Goal: Find specific page/section

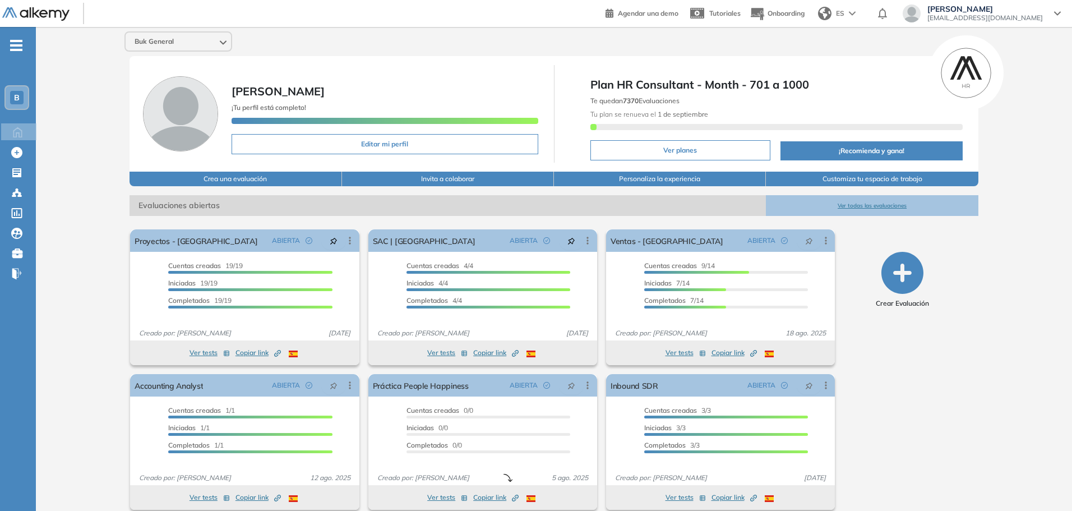
click at [864, 205] on button "Ver todas las evaluaciones" at bounding box center [872, 205] width 212 height 21
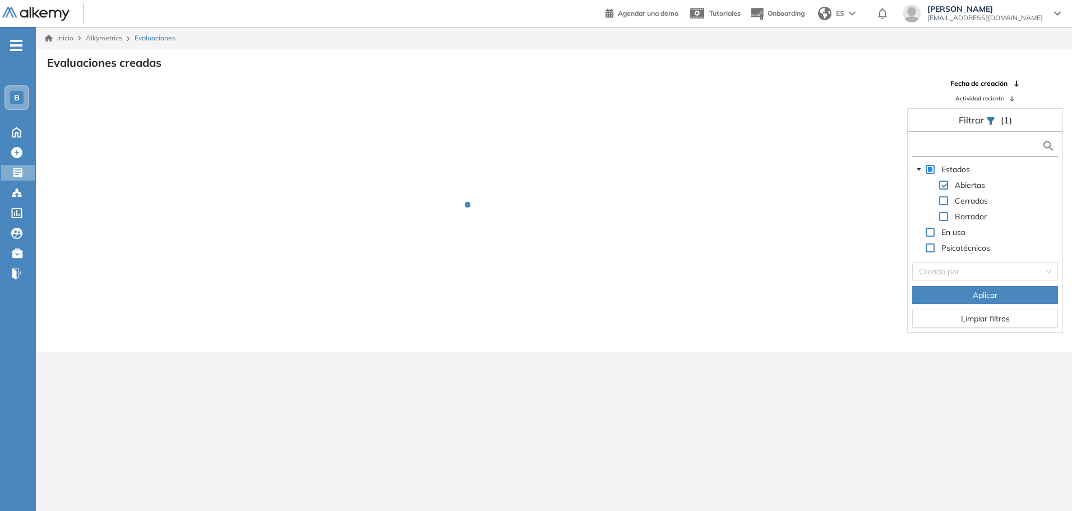
click at [948, 150] on input "text" at bounding box center [978, 146] width 127 height 12
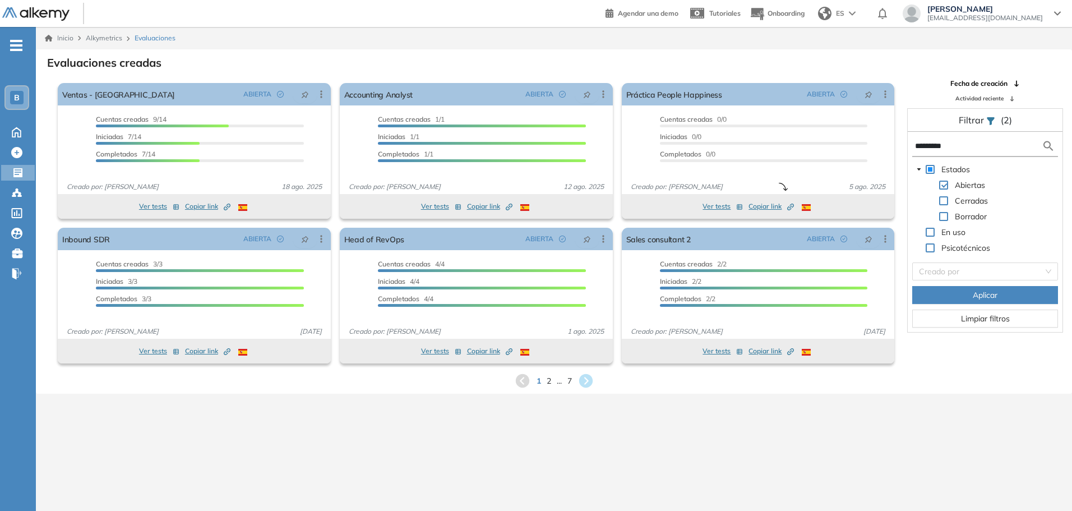
type input "*********"
click at [958, 302] on button "Aplicar" at bounding box center [985, 295] width 146 height 18
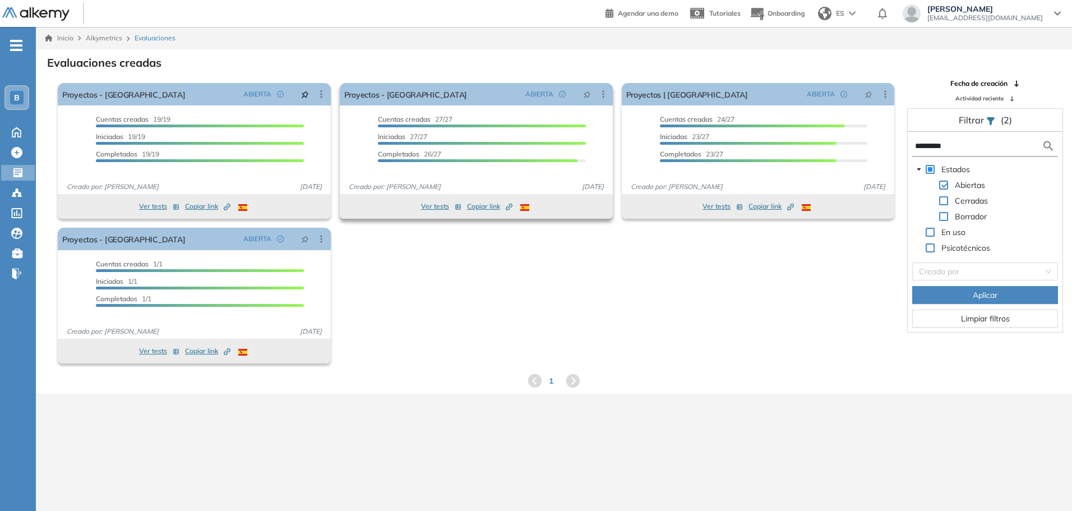
click at [426, 205] on button "Ver tests" at bounding box center [441, 206] width 40 height 13
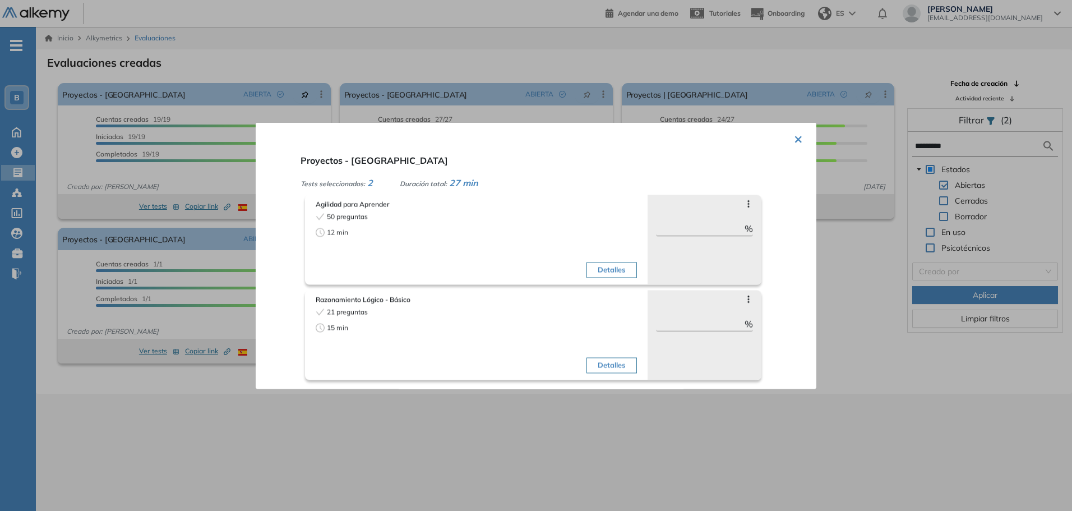
click at [419, 317] on div "21 preguntas 15 min" at bounding box center [395, 342] width 158 height 71
click at [616, 79] on div at bounding box center [536, 255] width 1072 height 511
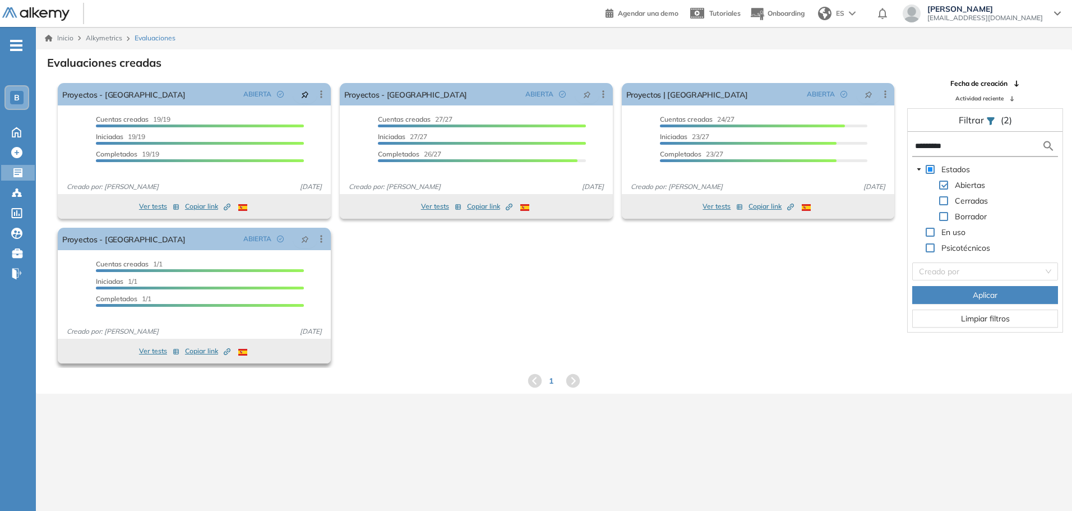
click at [157, 353] on button "Ver tests" at bounding box center [159, 350] width 40 height 13
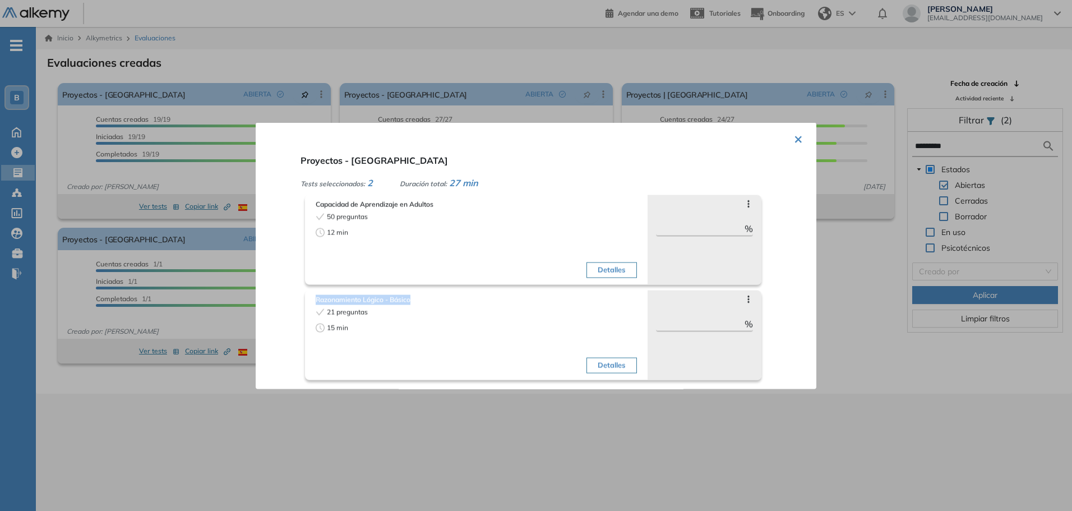
drag, startPoint x: 415, startPoint y: 298, endPoint x: 297, endPoint y: 298, distance: 117.8
click at [297, 298] on div "Proyectos - [GEOGRAPHIC_DATA] Tests seleccionados: 2 Duración total: 27 min Cap…" at bounding box center [549, 267] width 507 height 236
click at [290, 256] on div "× Proyectos - [GEOGRAPHIC_DATA] Tests seleccionados: 2 Duración total: 27 min C…" at bounding box center [536, 255] width 561 height 266
drag, startPoint x: 446, startPoint y: 202, endPoint x: 261, endPoint y: 196, distance: 185.1
click at [261, 196] on div "× Proyectos - [GEOGRAPHIC_DATA] Tests seleccionados: 2 Duración total: 27 min C…" at bounding box center [536, 255] width 561 height 266
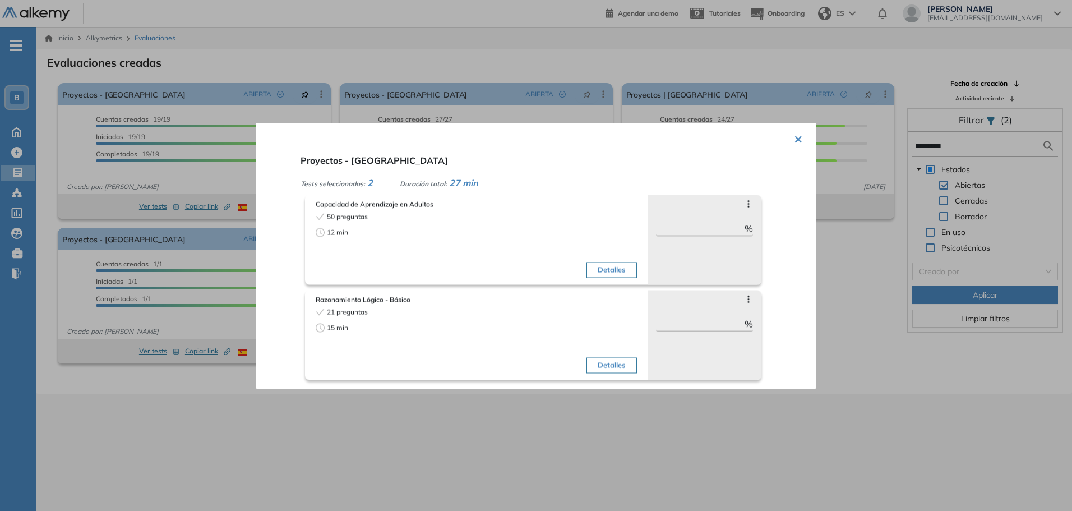
click at [293, 252] on div "× Proyectos - [GEOGRAPHIC_DATA] Tests seleccionados: 2 Duración total: 27 min C…" at bounding box center [536, 255] width 561 height 266
click at [210, 327] on div at bounding box center [536, 255] width 1072 height 511
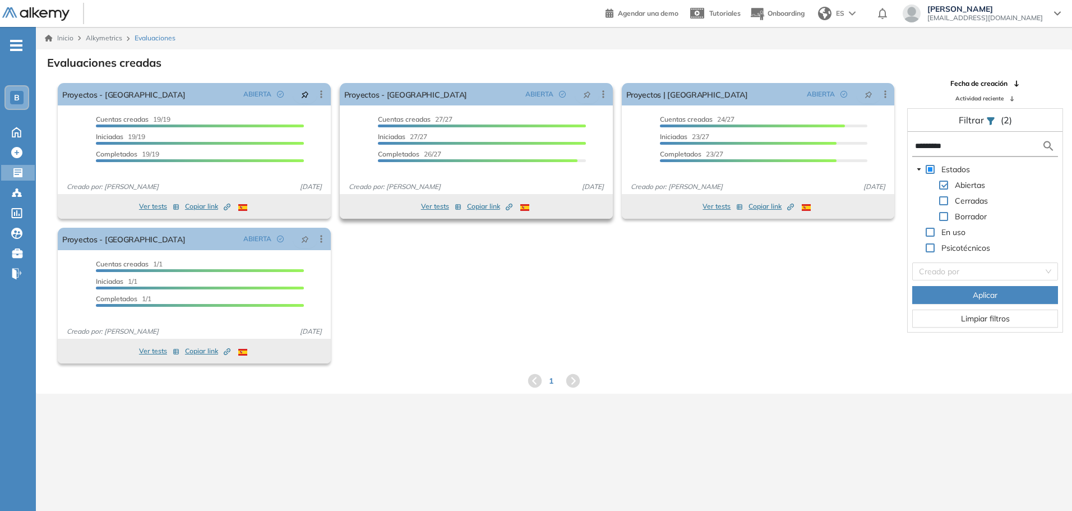
click at [430, 207] on button "Ver tests" at bounding box center [441, 206] width 40 height 13
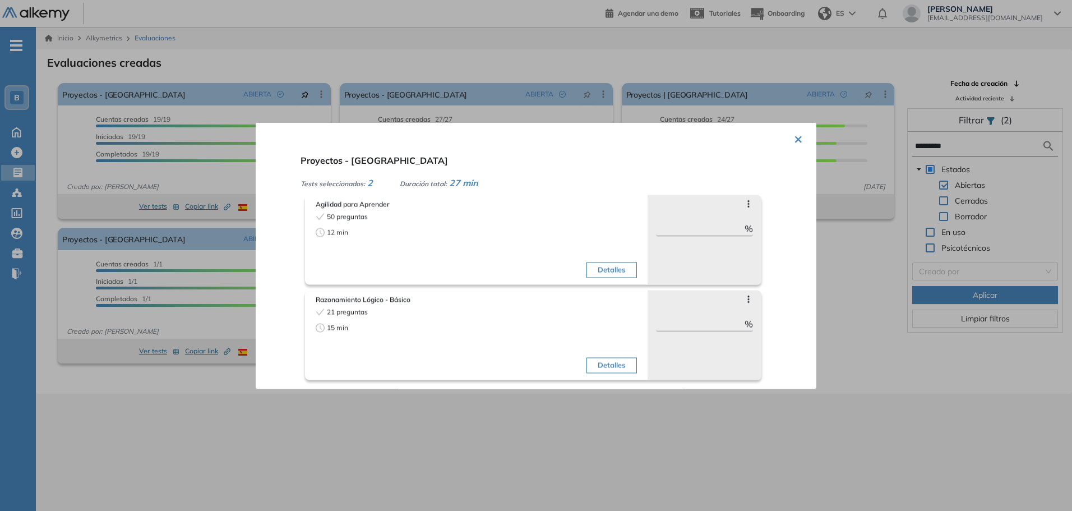
click at [61, 228] on div at bounding box center [536, 255] width 1072 height 511
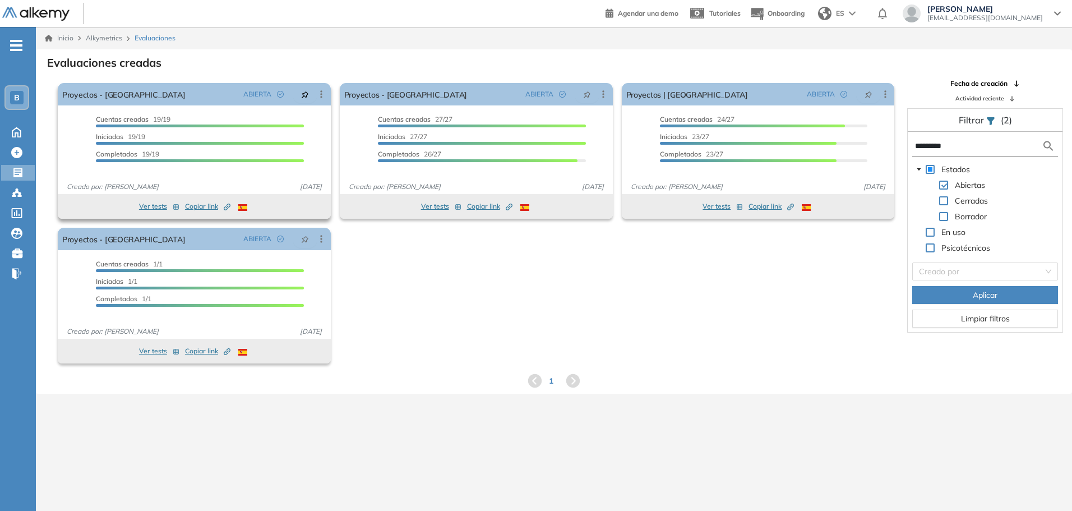
click at [157, 207] on button "Ver tests" at bounding box center [159, 206] width 40 height 13
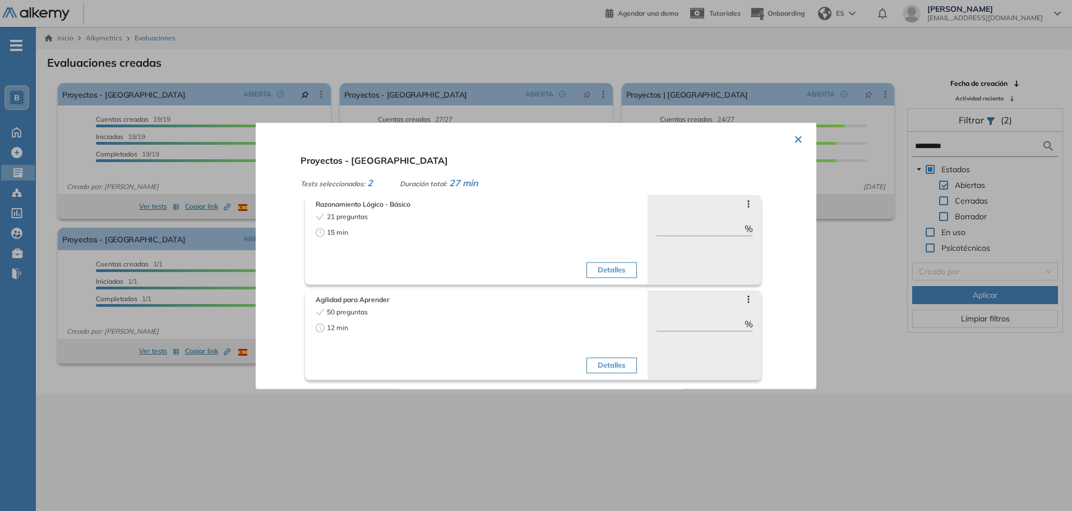
click at [496, 413] on div at bounding box center [536, 255] width 1072 height 511
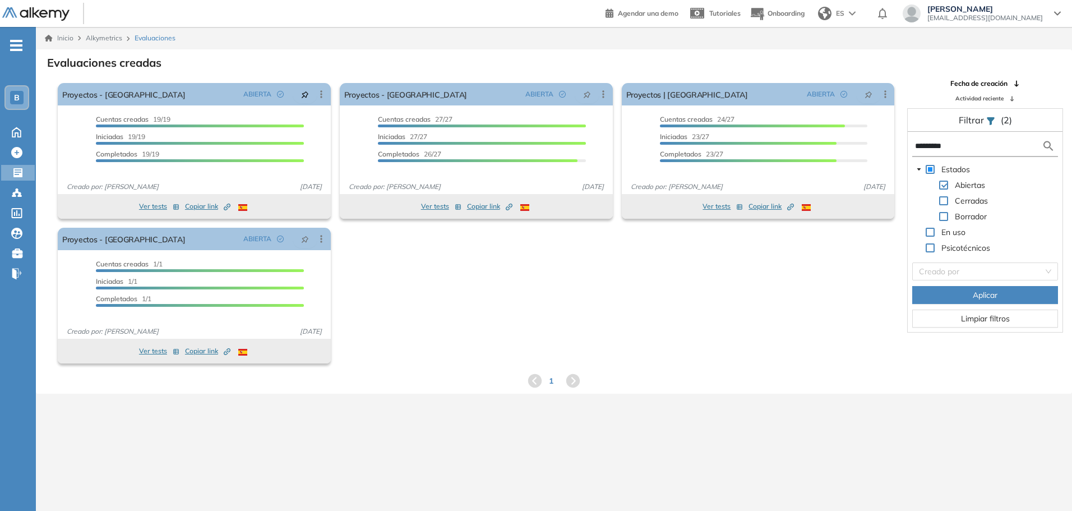
click at [1007, 324] on span "Limpiar filtros" at bounding box center [985, 318] width 49 height 12
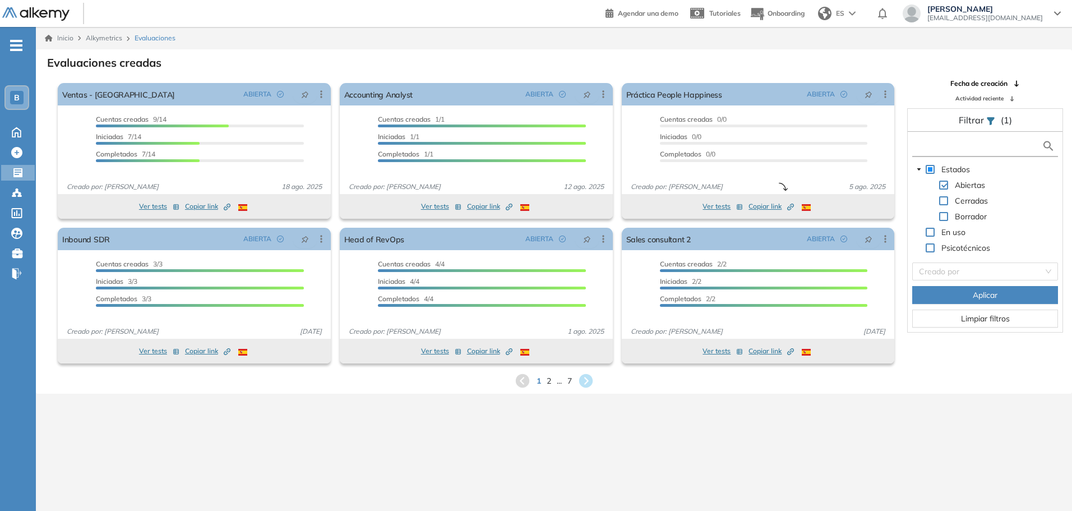
click at [929, 140] on input "text" at bounding box center [978, 146] width 127 height 12
type input "***"
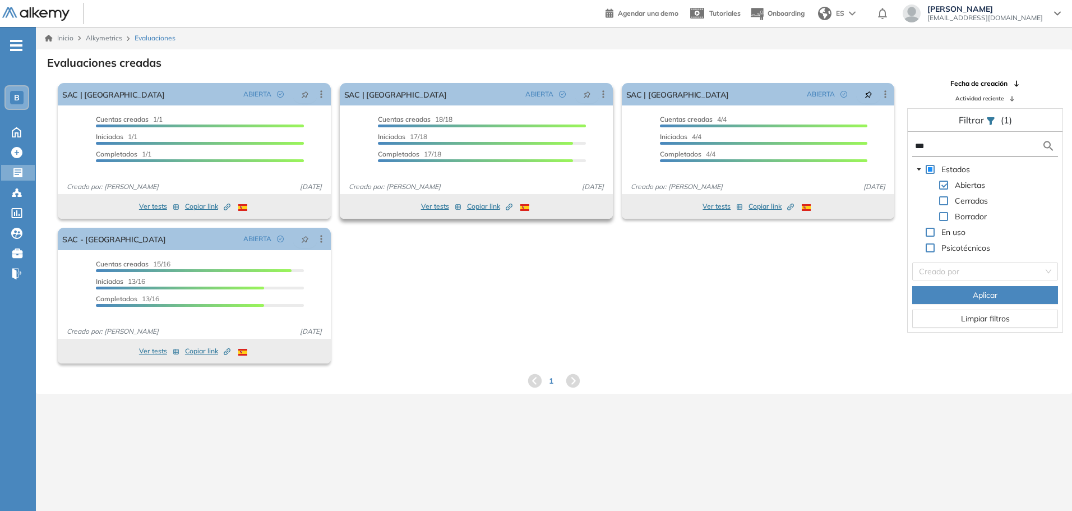
click at [445, 206] on button "Ver tests" at bounding box center [441, 206] width 40 height 13
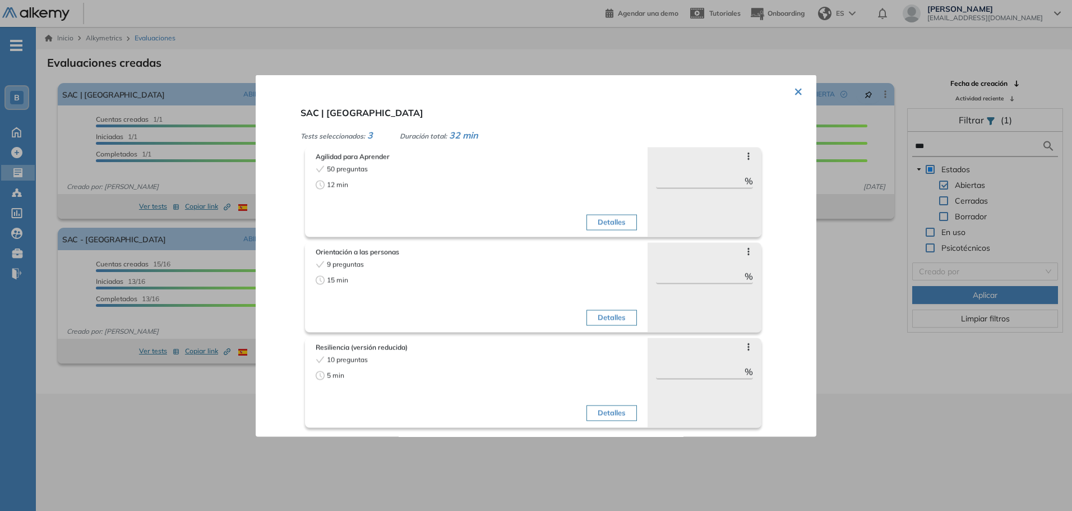
click at [876, 362] on div at bounding box center [536, 255] width 1072 height 511
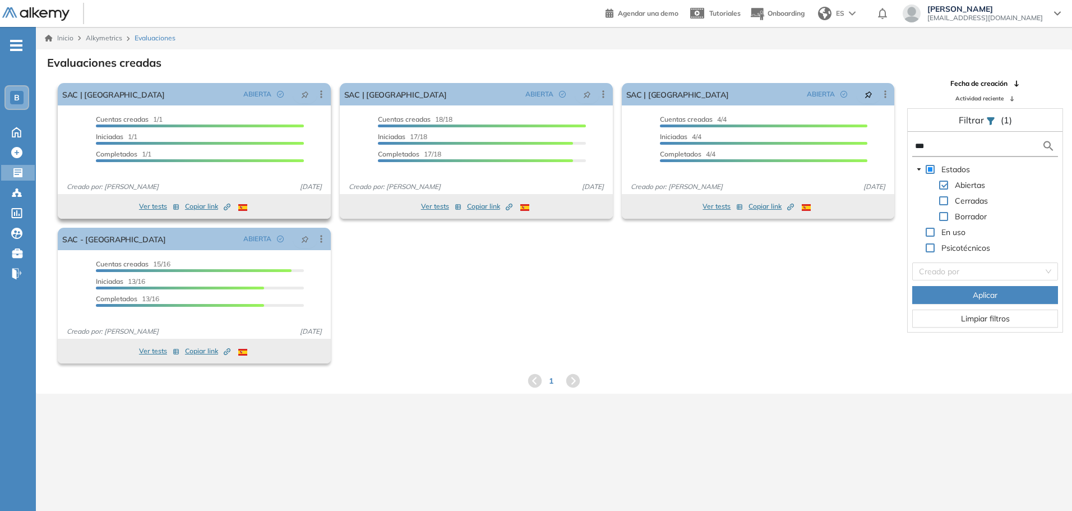
click at [147, 205] on button "Ver tests" at bounding box center [159, 206] width 40 height 13
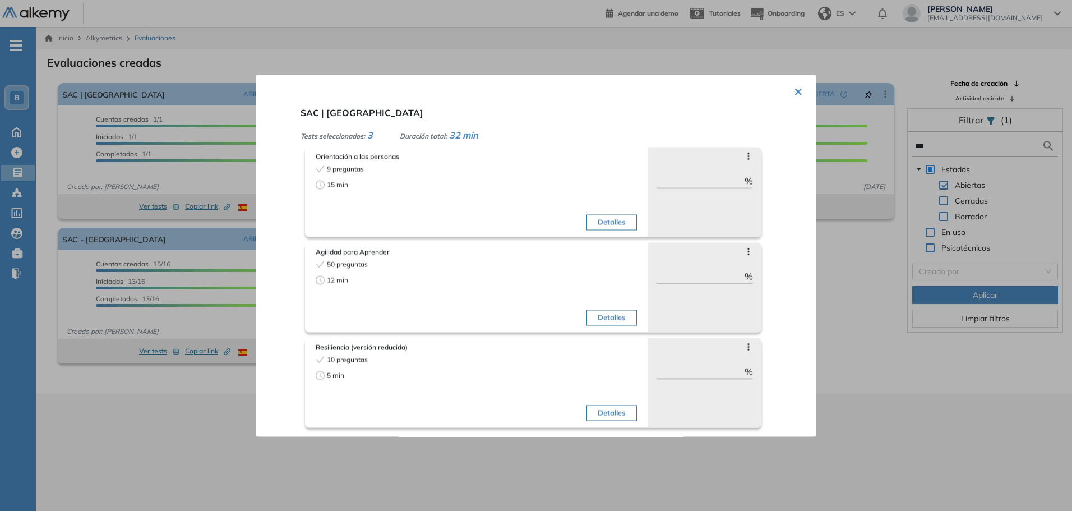
drag, startPoint x: 216, startPoint y: 433, endPoint x: 150, endPoint y: 399, distance: 74.7
click at [215, 433] on div at bounding box center [536, 255] width 1072 height 511
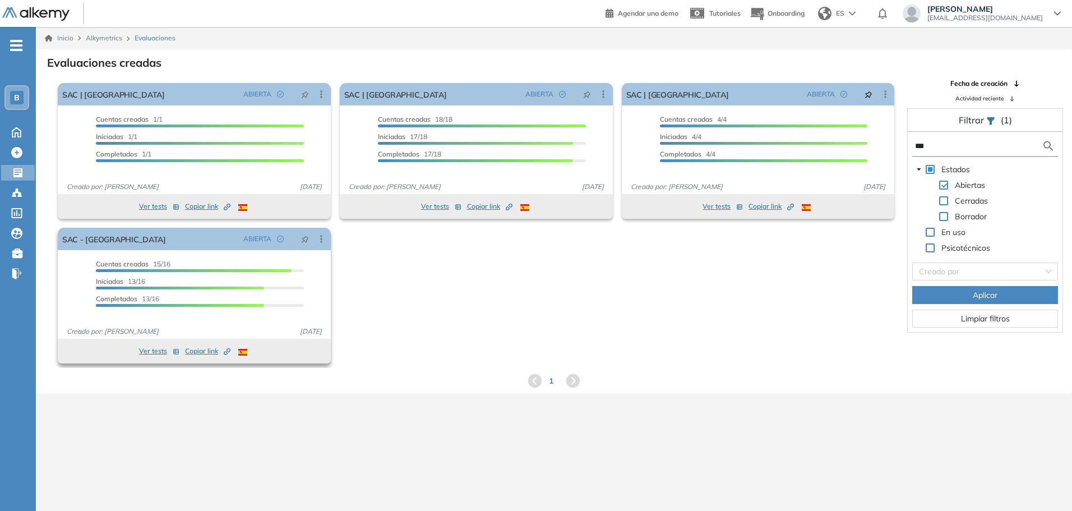
click at [159, 356] on button "Ver tests" at bounding box center [159, 350] width 40 height 13
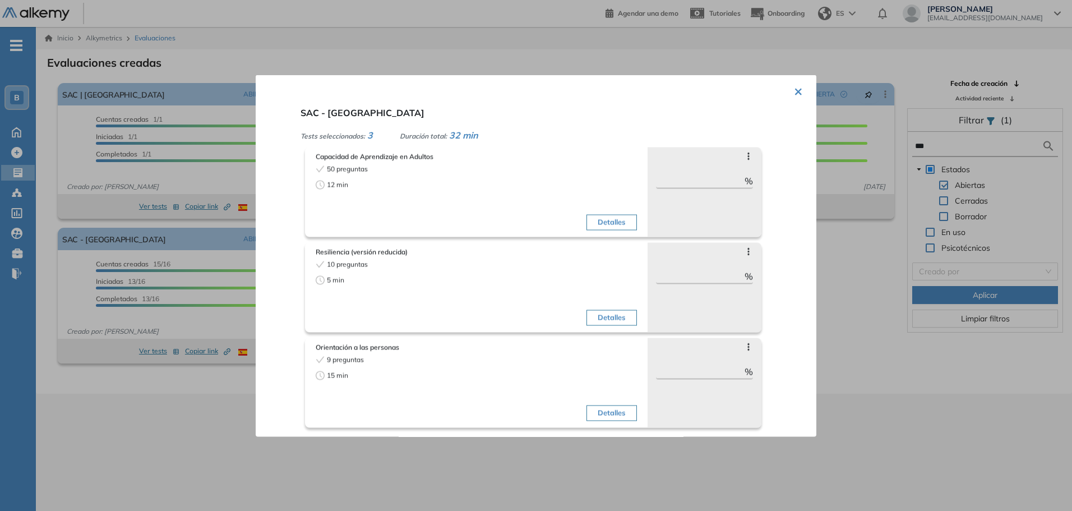
click at [220, 392] on div at bounding box center [536, 255] width 1072 height 511
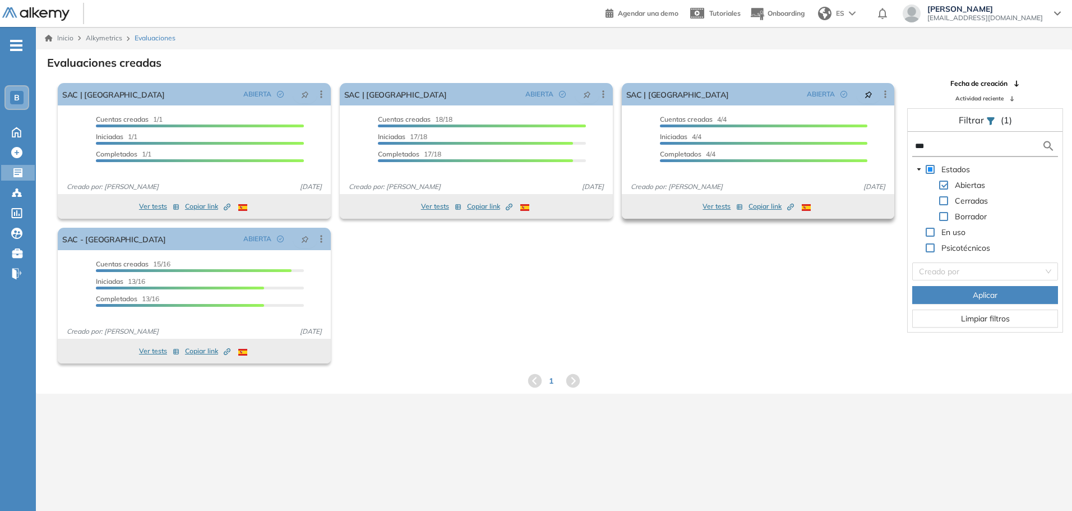
click at [719, 209] on button "Ver tests" at bounding box center [723, 206] width 40 height 13
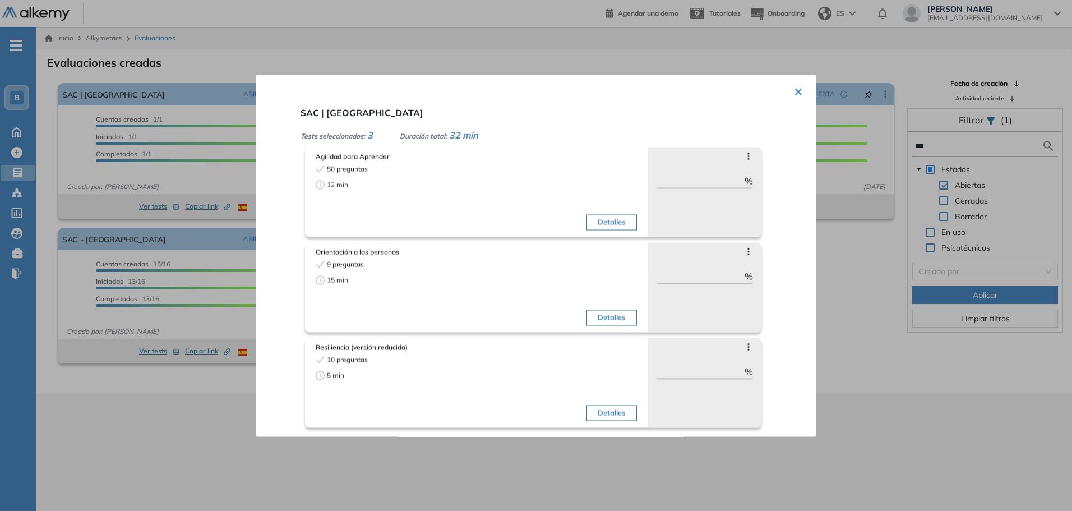
click at [857, 311] on div at bounding box center [536, 255] width 1072 height 511
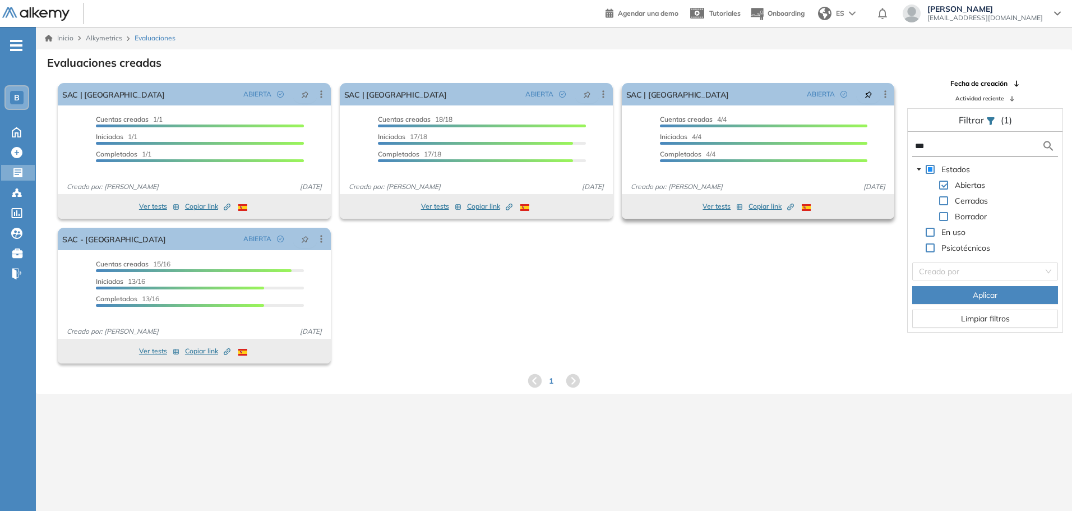
click at [768, 205] on span "Copiar link Created by potrace 1.16, written by [PERSON_NAME] [DATE]-[DATE]" at bounding box center [771, 206] width 45 height 10
click at [761, 209] on span "Copiar link Created by potrace 1.16, written by [PERSON_NAME] [DATE]-[DATE]" at bounding box center [771, 206] width 45 height 10
